Goal: Navigation & Orientation: Find specific page/section

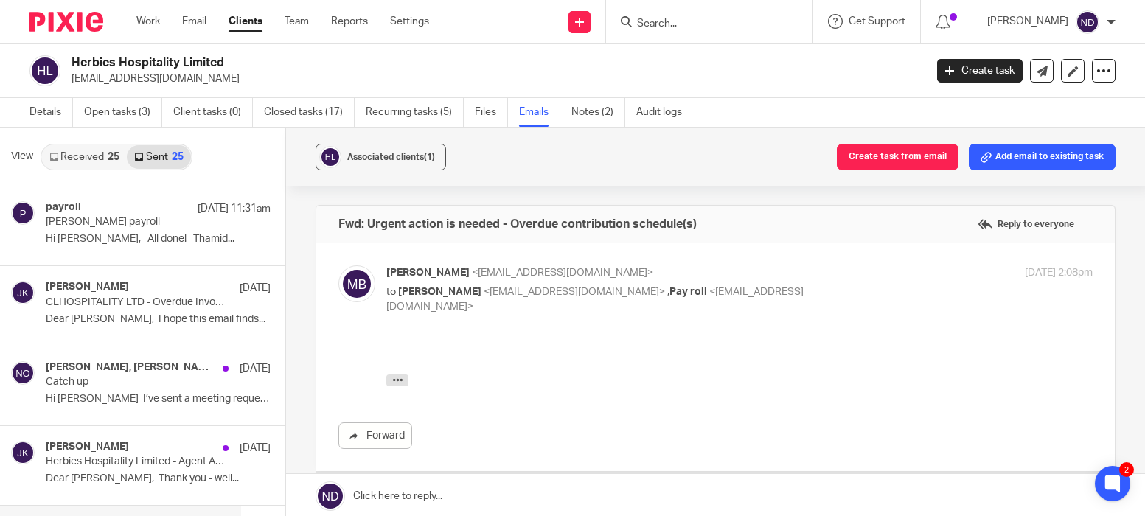
scroll to position [470, 0]
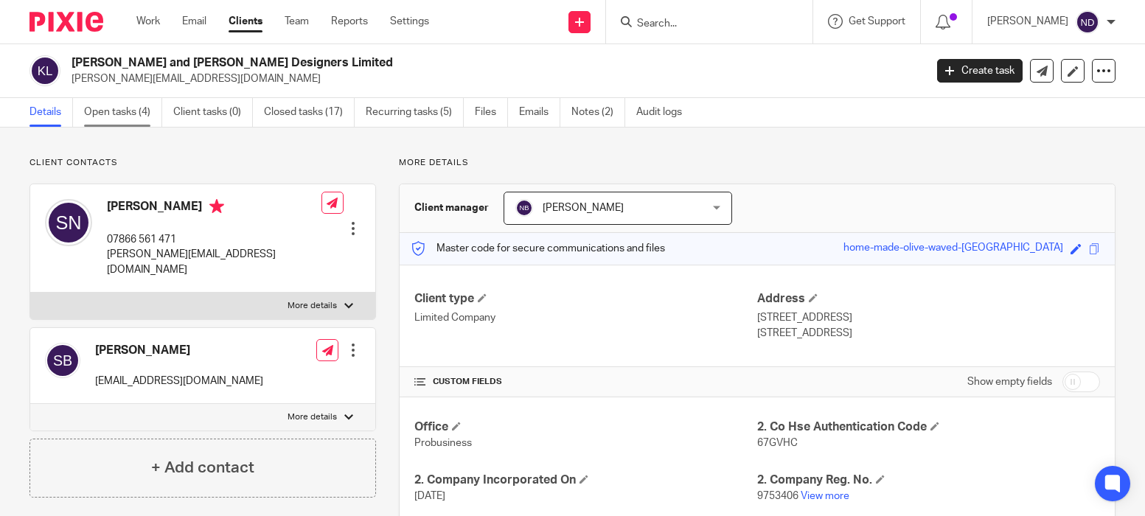
click at [109, 111] on link "Open tasks (4)" at bounding box center [123, 112] width 78 height 29
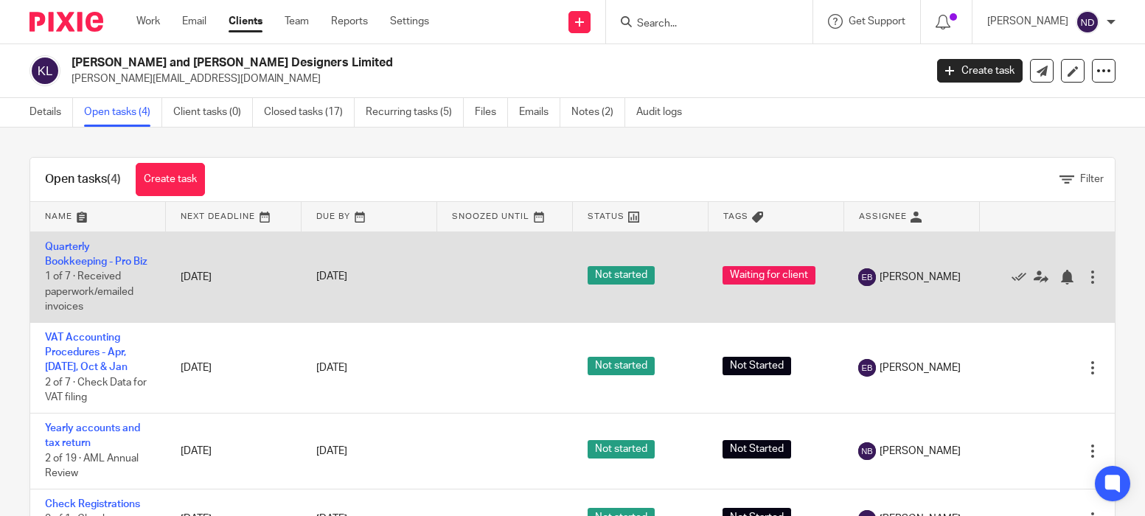
scroll to position [18, 0]
